Goal: Transaction & Acquisition: Purchase product/service

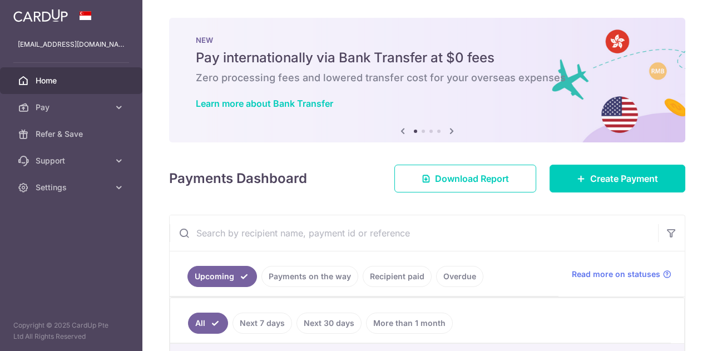
scroll to position [167, 0]
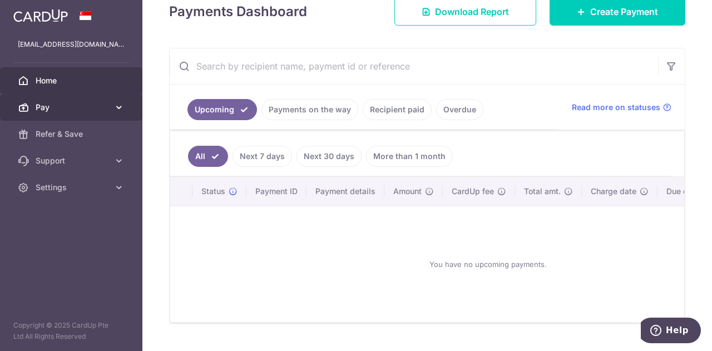
click at [57, 110] on span "Pay" at bounding box center [72, 107] width 73 height 11
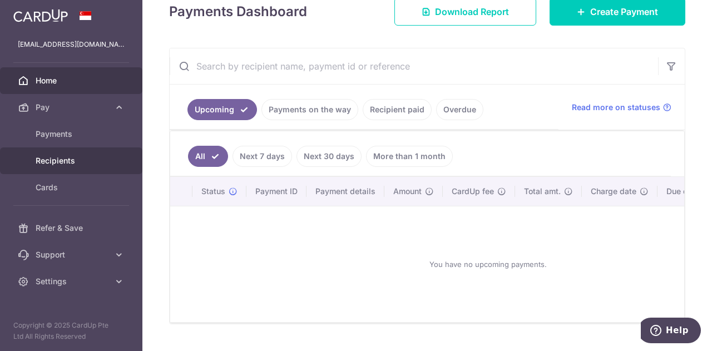
click at [50, 151] on link "Recipients" at bounding box center [71, 160] width 142 height 27
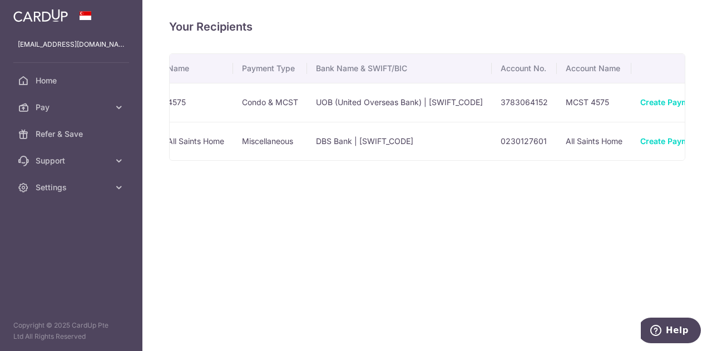
scroll to position [0, 89]
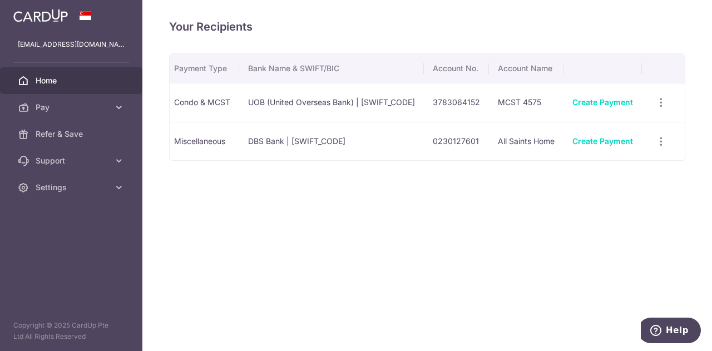
click at [58, 84] on span "Home" at bounding box center [72, 80] width 73 height 11
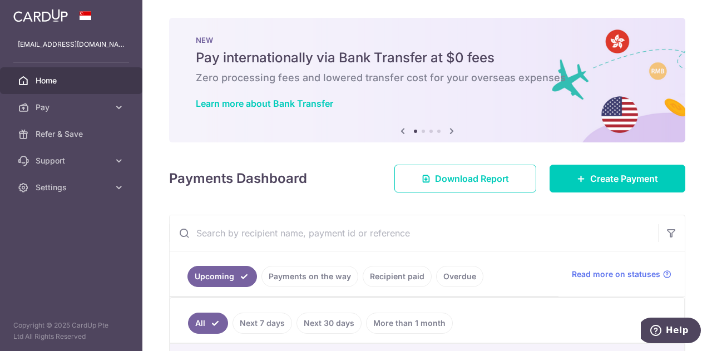
click at [448, 130] on icon at bounding box center [451, 131] width 13 height 14
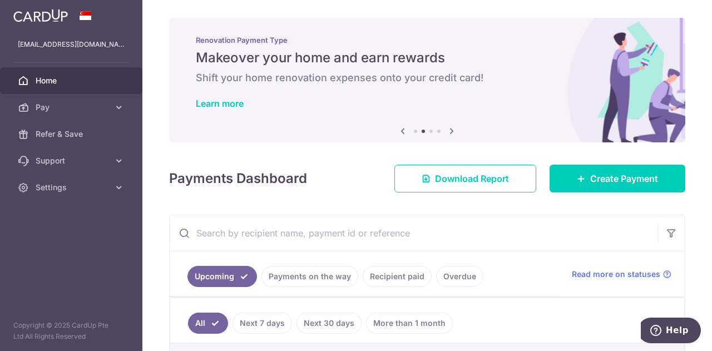
click at [448, 130] on icon at bounding box center [451, 131] width 13 height 14
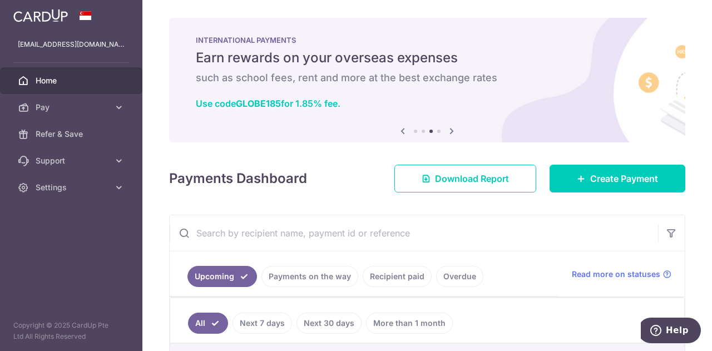
click at [448, 130] on icon at bounding box center [451, 131] width 13 height 14
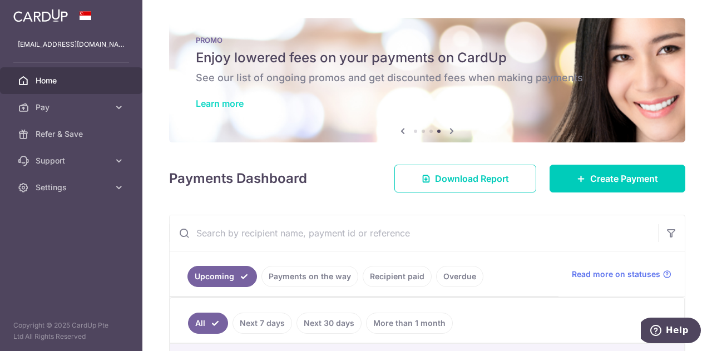
click at [230, 103] on link "Learn more" at bounding box center [220, 103] width 48 height 11
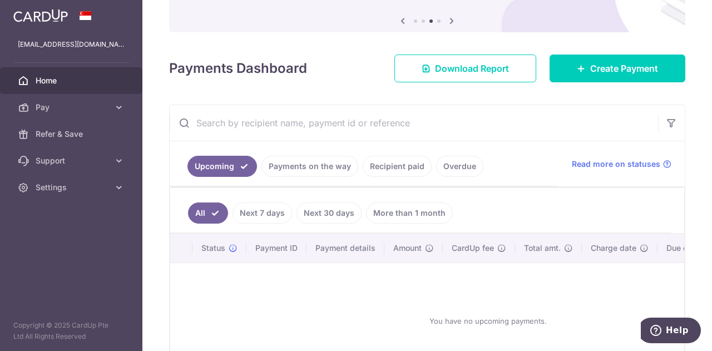
scroll to position [111, 0]
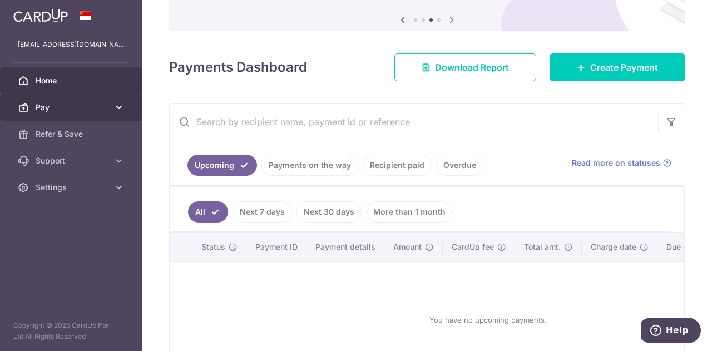
click at [40, 113] on link "Pay" at bounding box center [71, 107] width 142 height 27
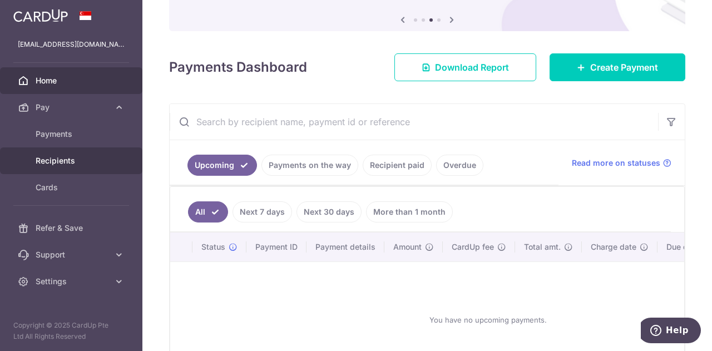
click at [45, 162] on span "Recipients" at bounding box center [72, 160] width 73 height 11
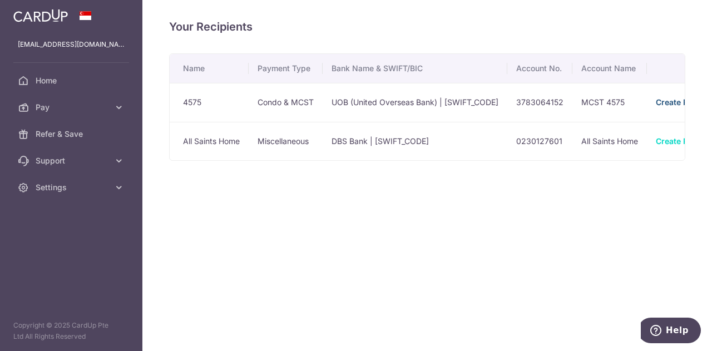
click at [666, 100] on link "Create Payment" at bounding box center [685, 101] width 61 height 9
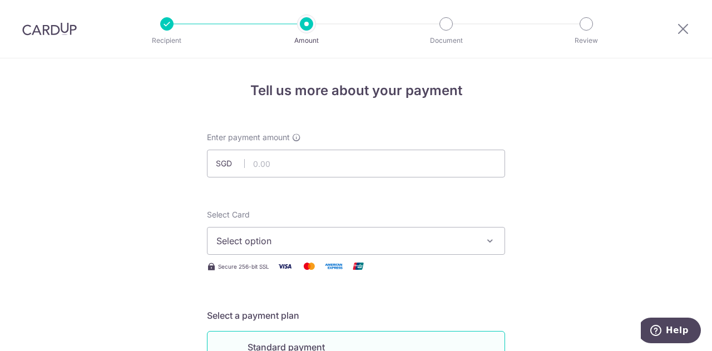
click at [272, 235] on span "Select option" at bounding box center [345, 240] width 259 height 13
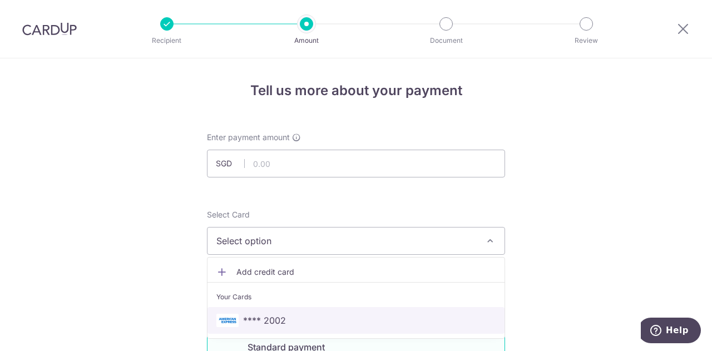
click at [275, 317] on span "**** 2002" at bounding box center [264, 320] width 43 height 13
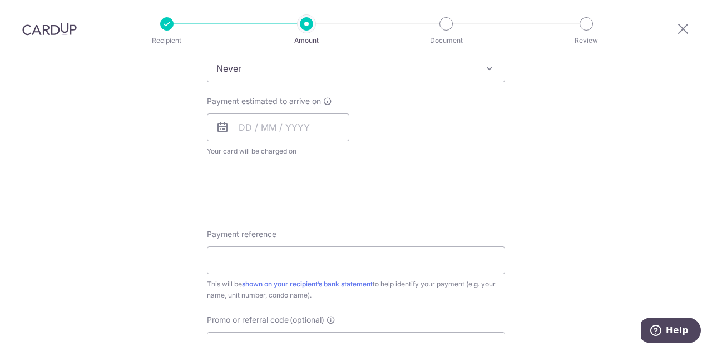
scroll to position [500, 0]
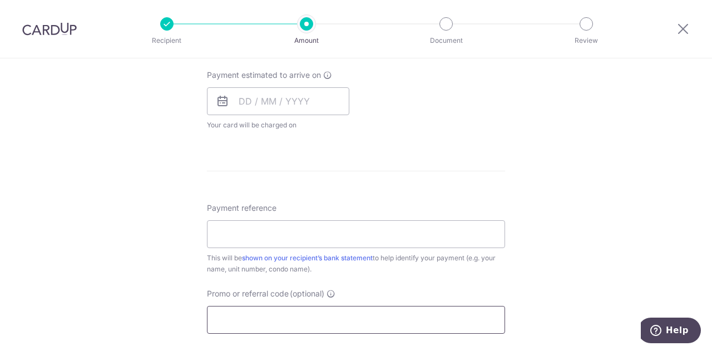
click at [290, 316] on input "Promo or referral code (optional)" at bounding box center [356, 320] width 298 height 28
paste input "25AMEX21"
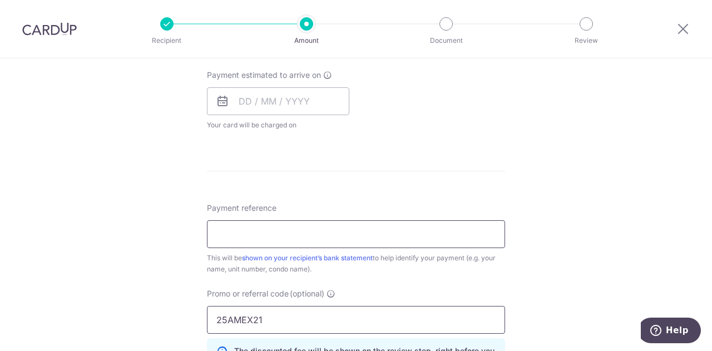
type input "25AMEX21"
click at [289, 227] on input "Payment reference" at bounding box center [356, 234] width 298 height 28
type input "Account No 21-03-23"
click at [543, 240] on div "Tell us more about your payment Enter payment amount SGD Select Card **** 2002 …" at bounding box center [356, 86] width 712 height 1056
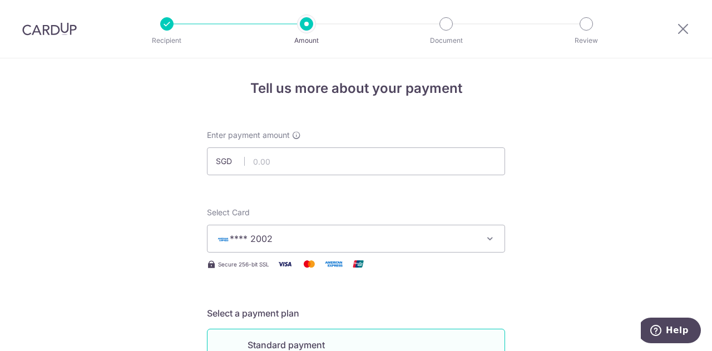
scroll to position [0, 0]
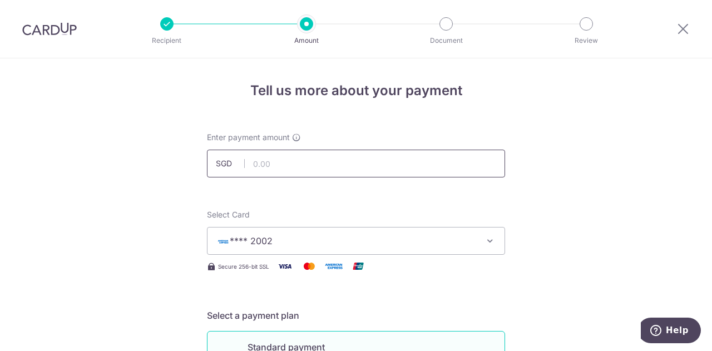
click at [336, 170] on input "text" at bounding box center [356, 164] width 298 height 28
type input "1,121.61"
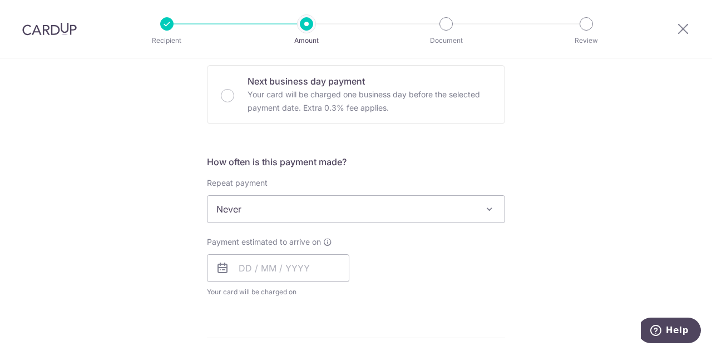
scroll to position [723, 0]
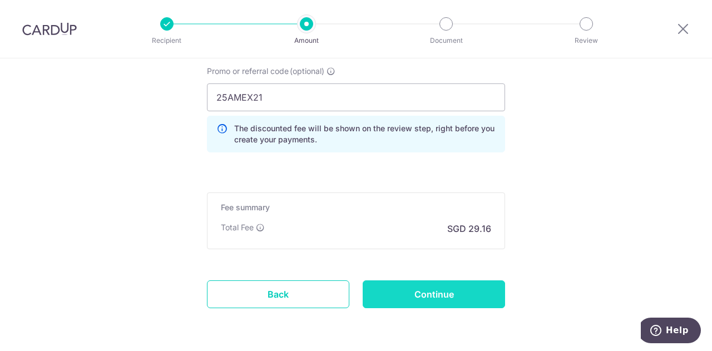
click at [410, 290] on input "Continue" at bounding box center [433, 294] width 142 height 28
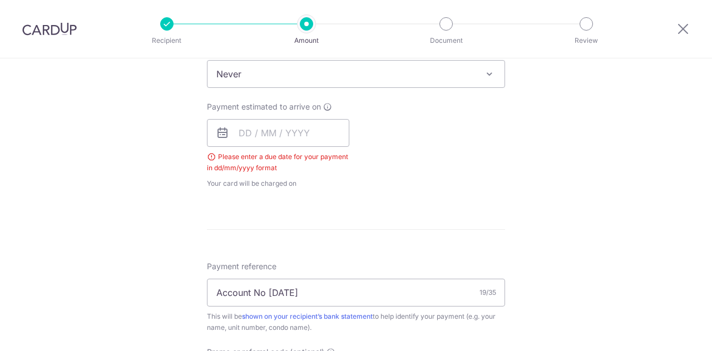
scroll to position [449, 0]
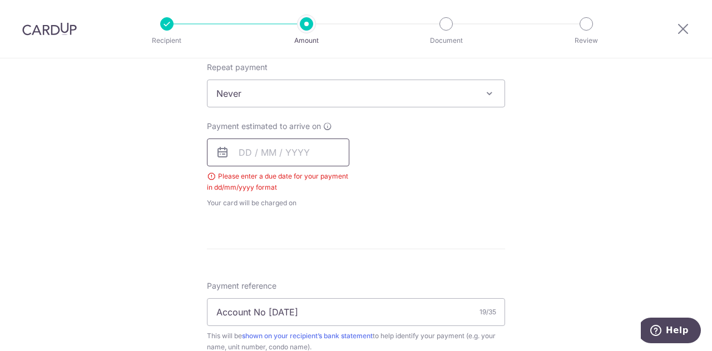
click at [315, 156] on input "text" at bounding box center [278, 152] width 142 height 28
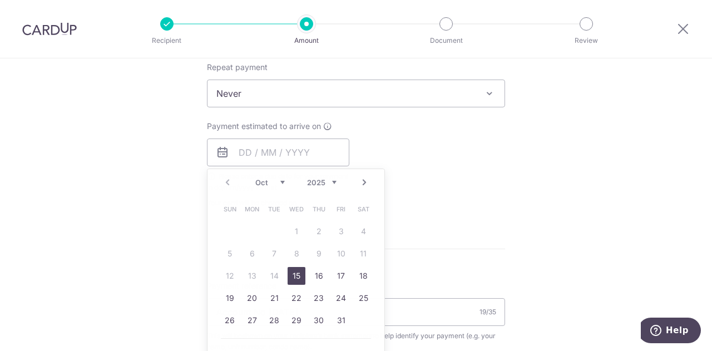
click at [436, 168] on div "Payment estimated to arrive on Prev Next Oct Nov Dec 2025 2026 2027 2028 2029 2…" at bounding box center [355, 165] width 311 height 88
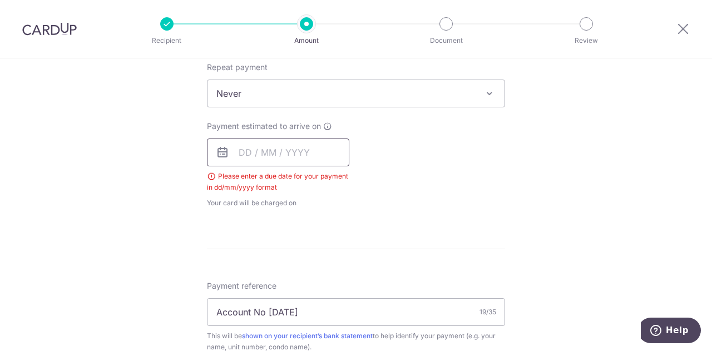
click at [311, 152] on input "text" at bounding box center [278, 152] width 142 height 28
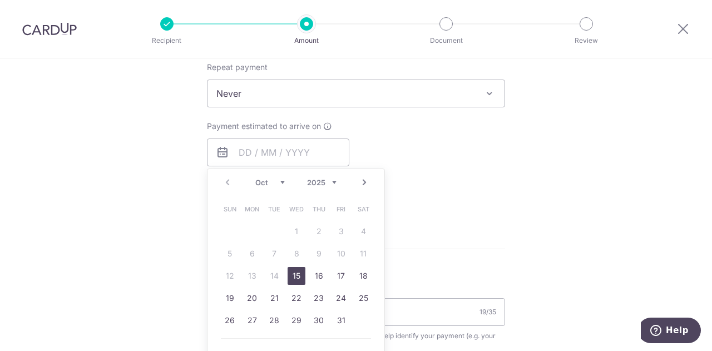
click at [297, 273] on link "15" at bounding box center [296, 276] width 18 height 18
type input "15/10/2025"
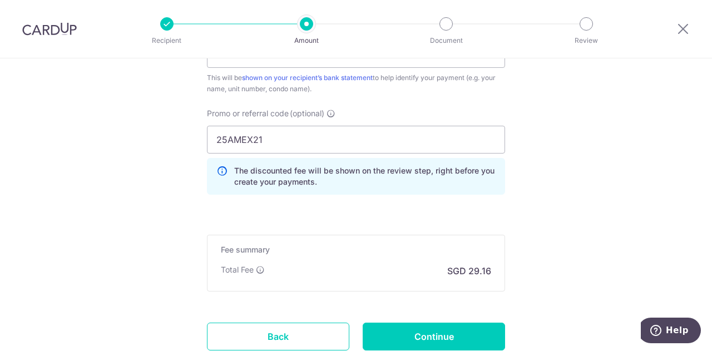
scroll to position [727, 0]
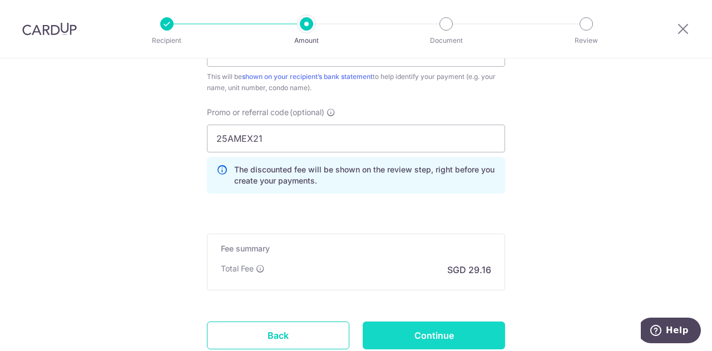
click at [422, 335] on input "Continue" at bounding box center [433, 335] width 142 height 28
